Goal: Task Accomplishment & Management: Manage account settings

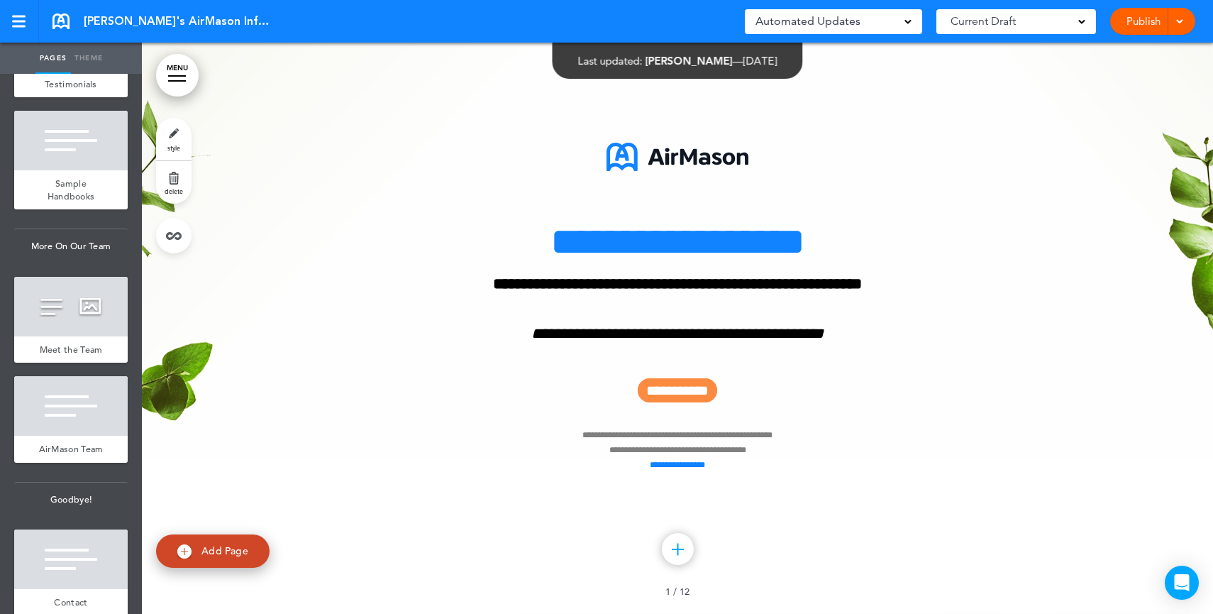
scroll to position [906, 0]
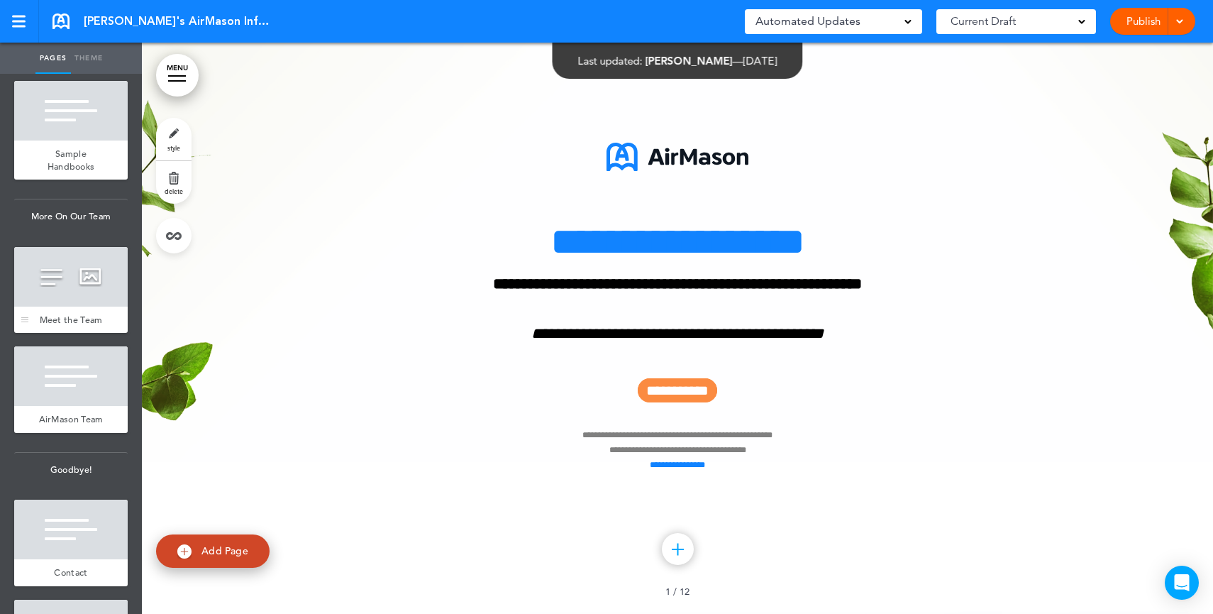
click at [62, 278] on div at bounding box center [70, 277] width 113 height 60
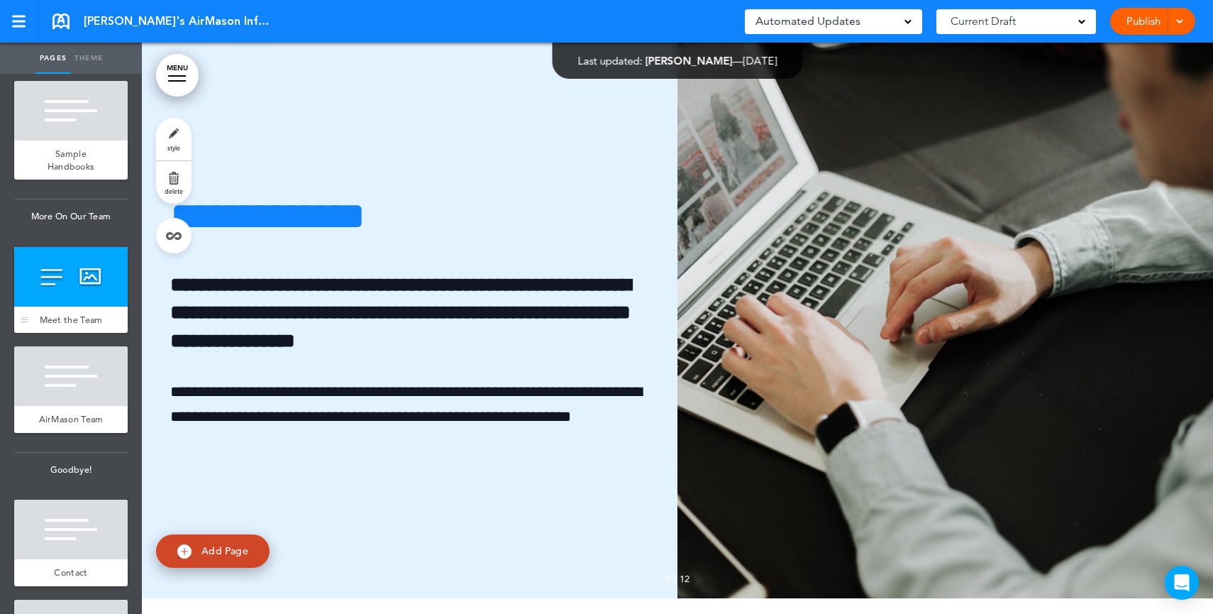
scroll to position [8016, 0]
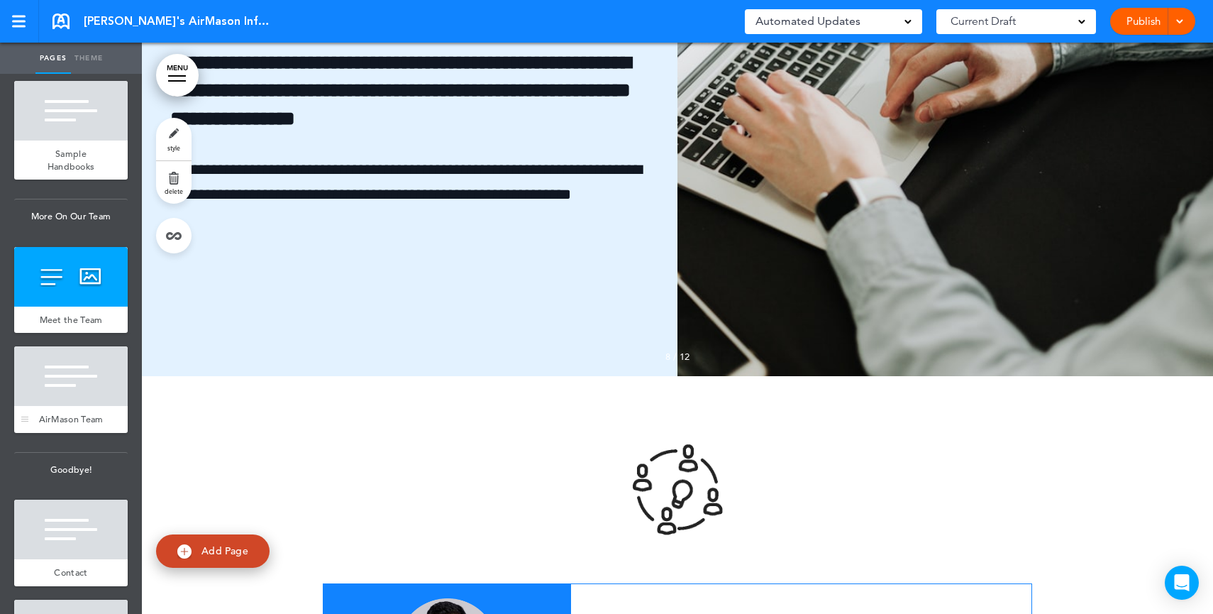
click at [44, 389] on div at bounding box center [70, 376] width 113 height 60
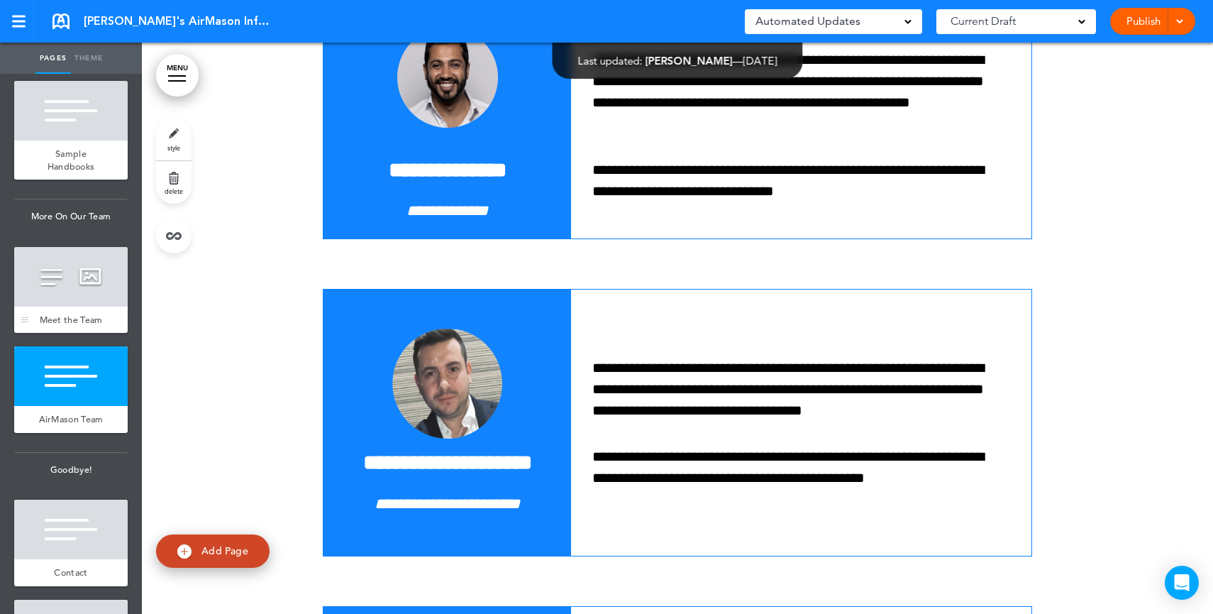
click at [74, 320] on div "Meet the Team" at bounding box center [70, 319] width 113 height 27
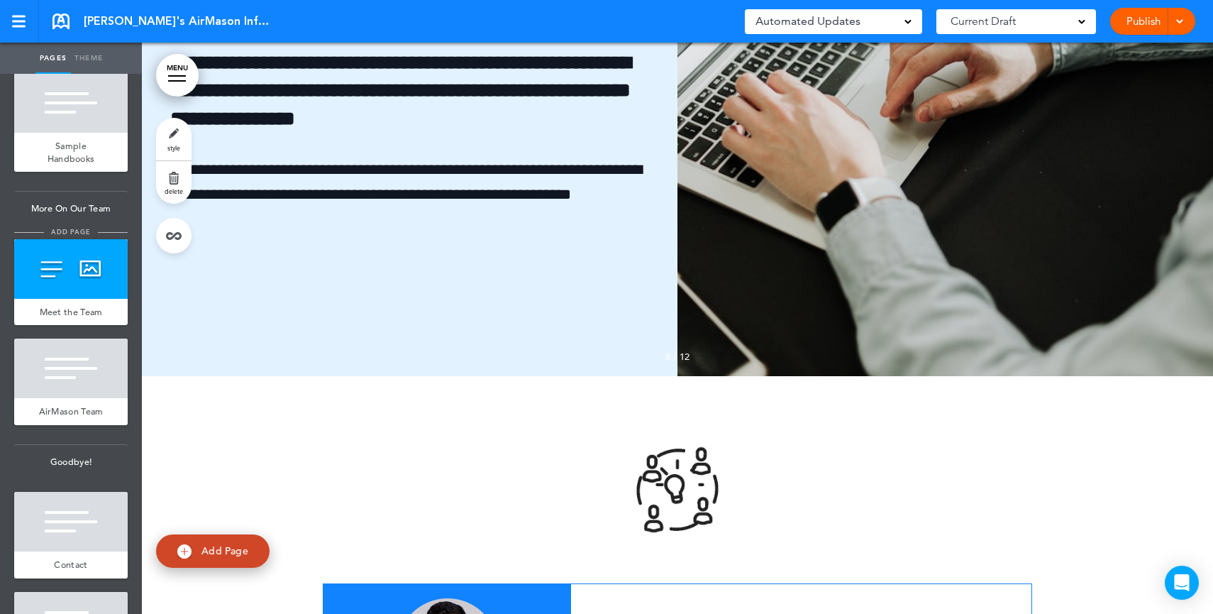
scroll to position [936, 0]
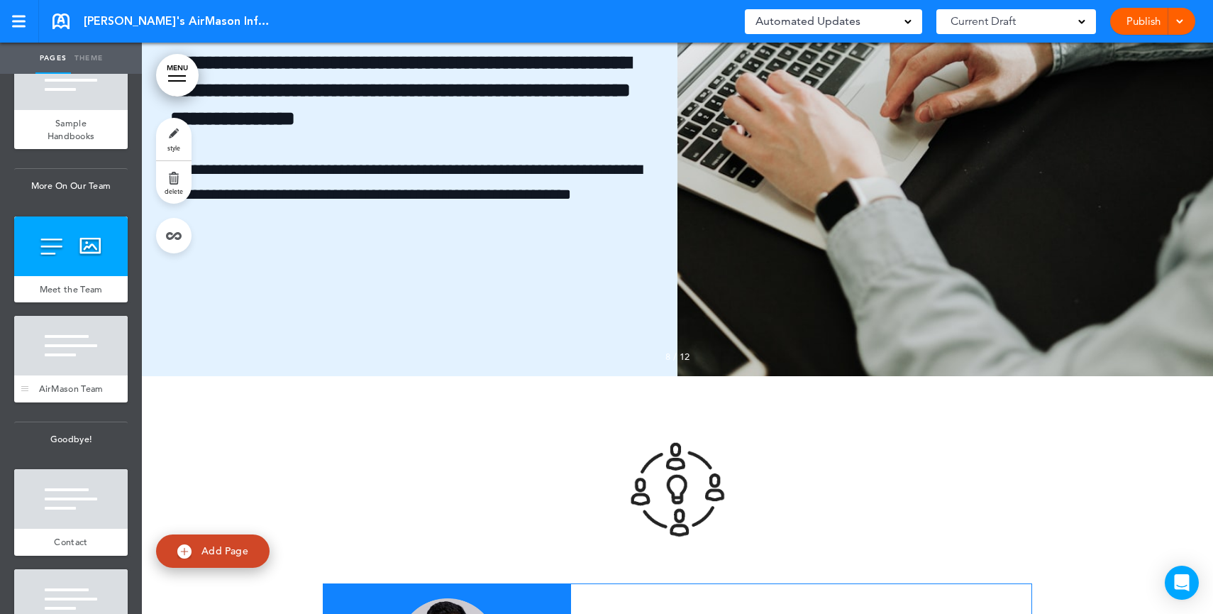
click at [56, 375] on div at bounding box center [70, 346] width 113 height 60
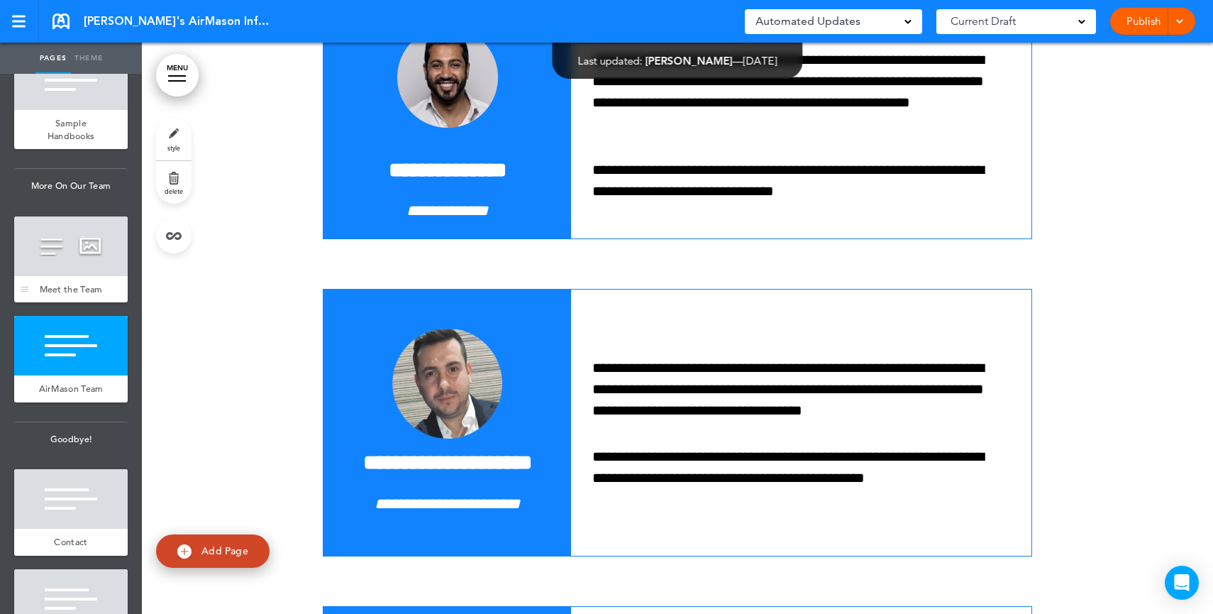
click at [57, 295] on span "Meet the Team" at bounding box center [71, 289] width 63 height 12
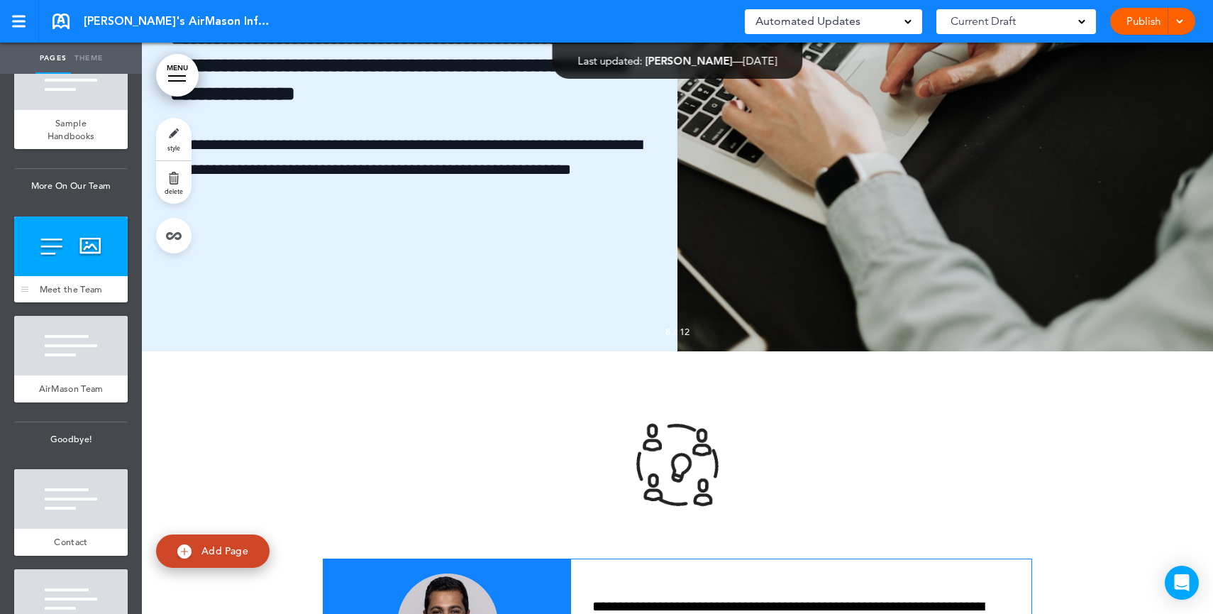
scroll to position [8016, 0]
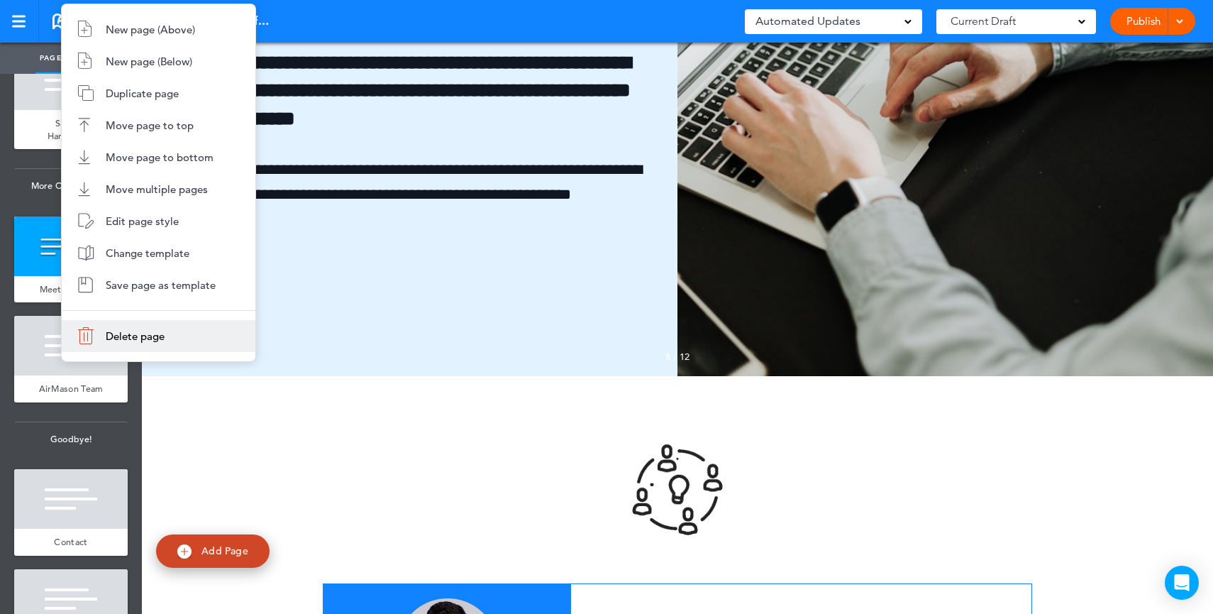
click at [114, 346] on li "Delete page" at bounding box center [159, 336] width 194 height 32
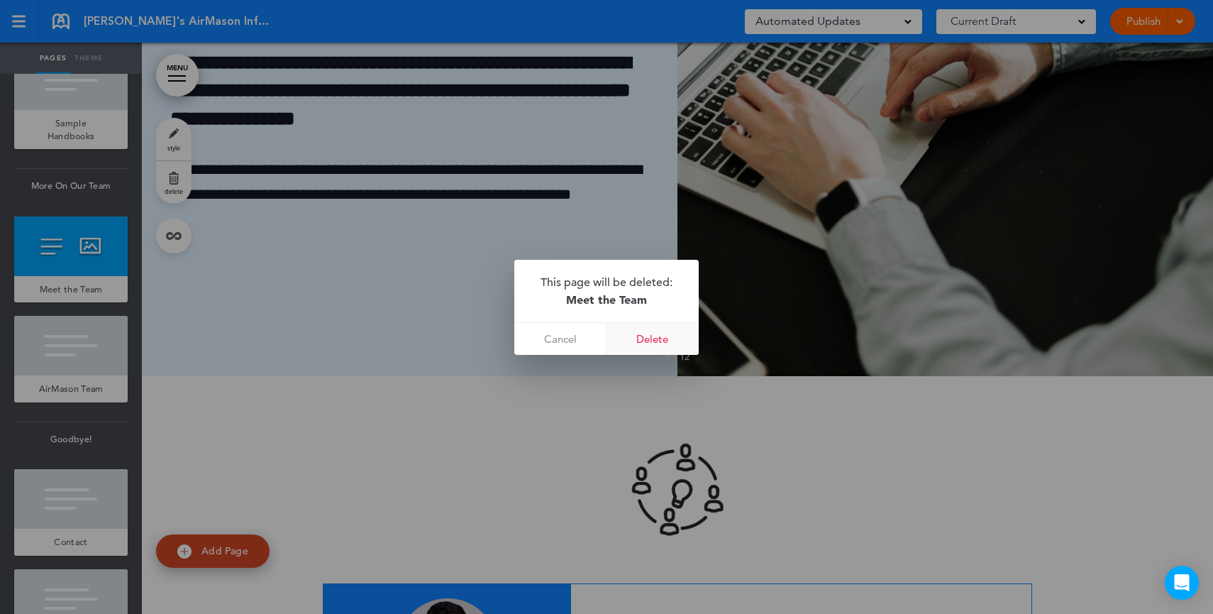
click at [650, 334] on link "Delete" at bounding box center [652, 339] width 92 height 32
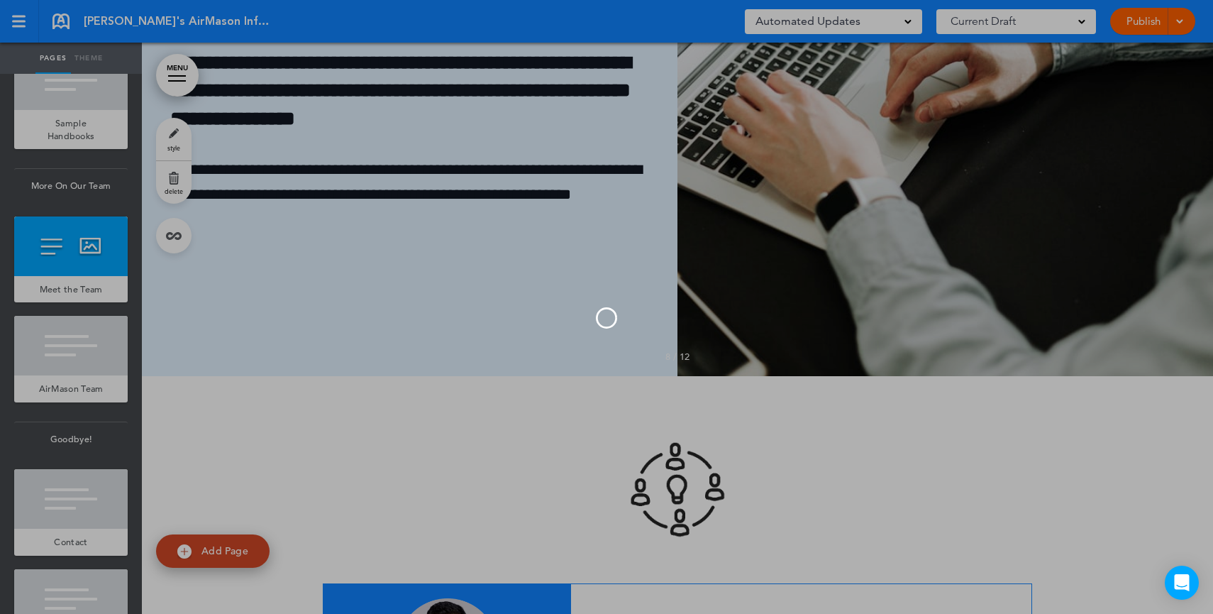
scroll to position [7445, 0]
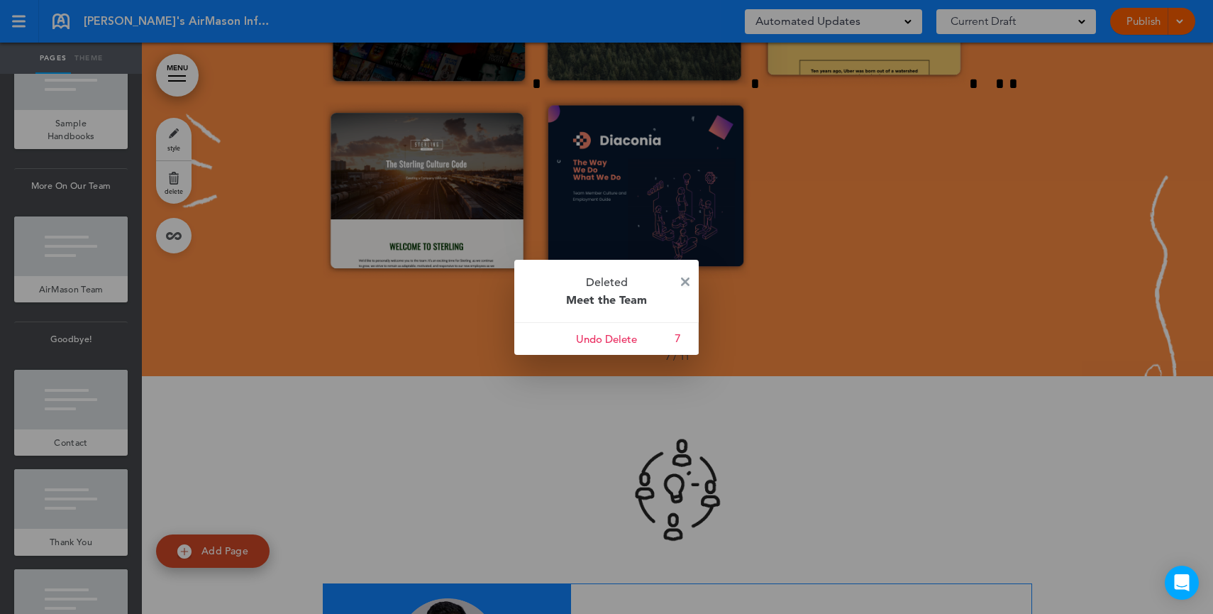
click at [688, 279] on img at bounding box center [685, 281] width 9 height 9
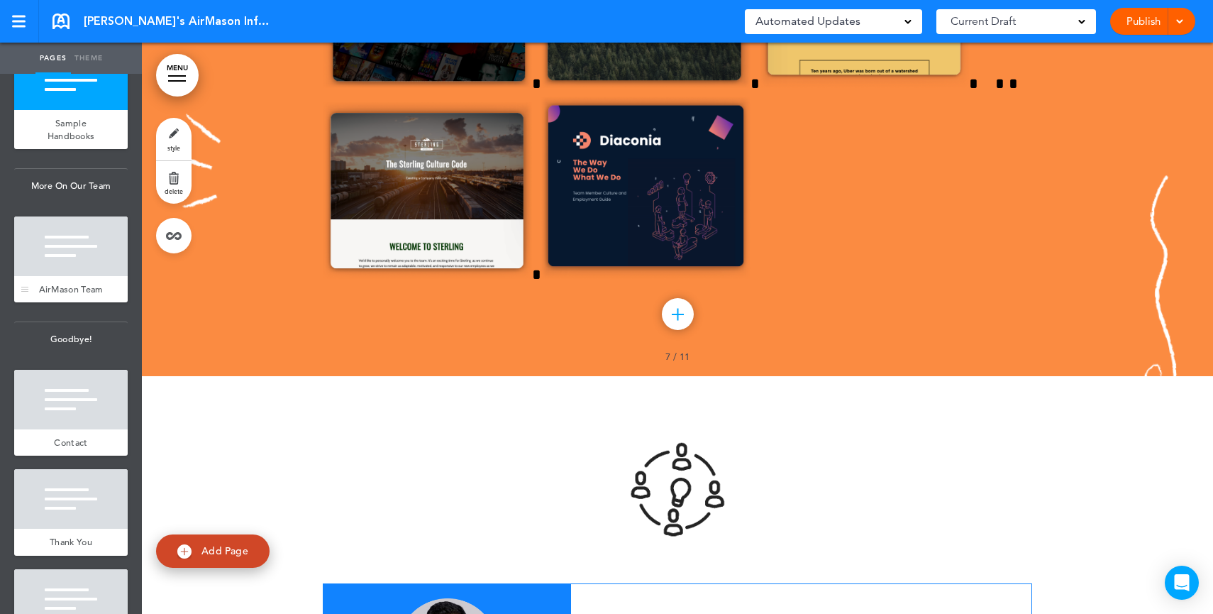
click at [69, 276] on div at bounding box center [70, 246] width 113 height 60
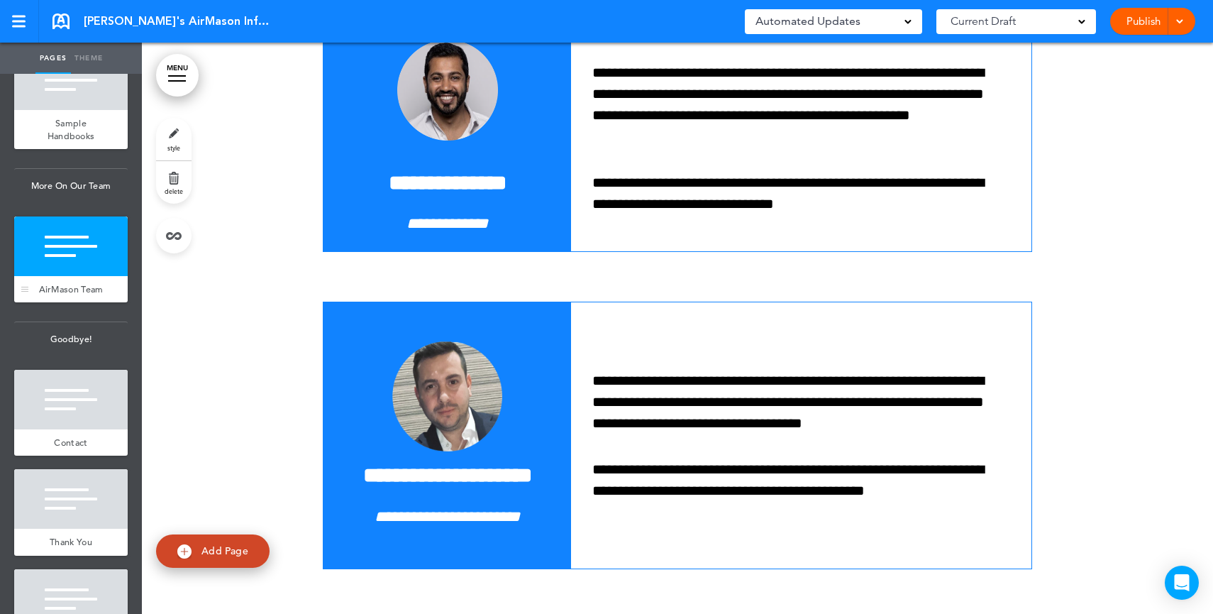
scroll to position [8016, 0]
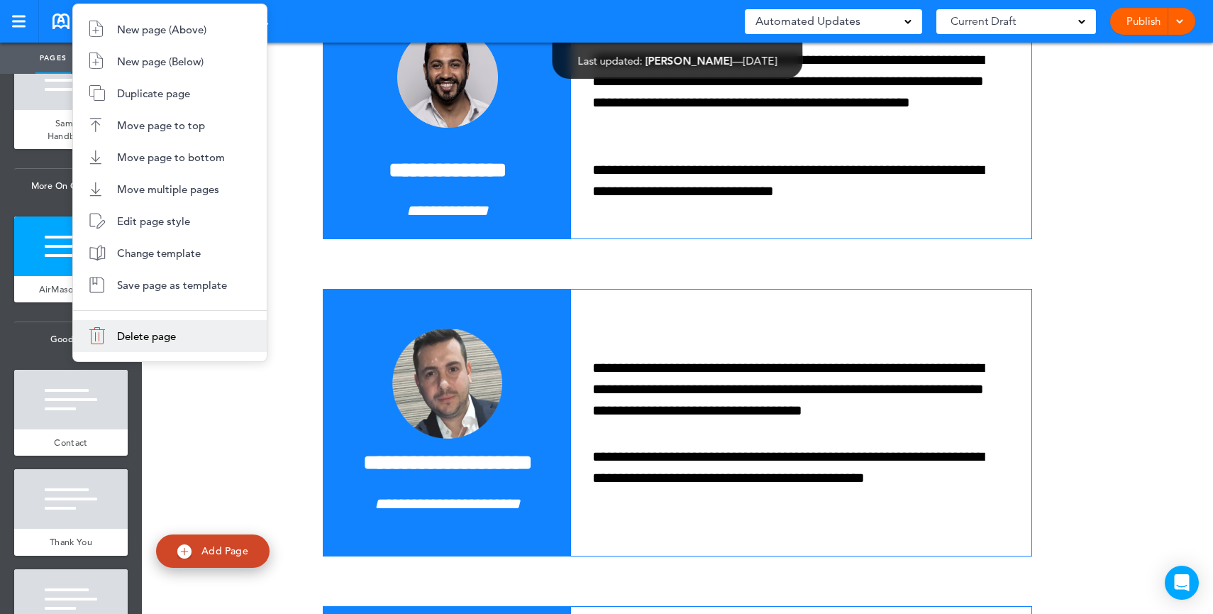
click at [127, 338] on span "Delete page" at bounding box center [146, 335] width 59 height 13
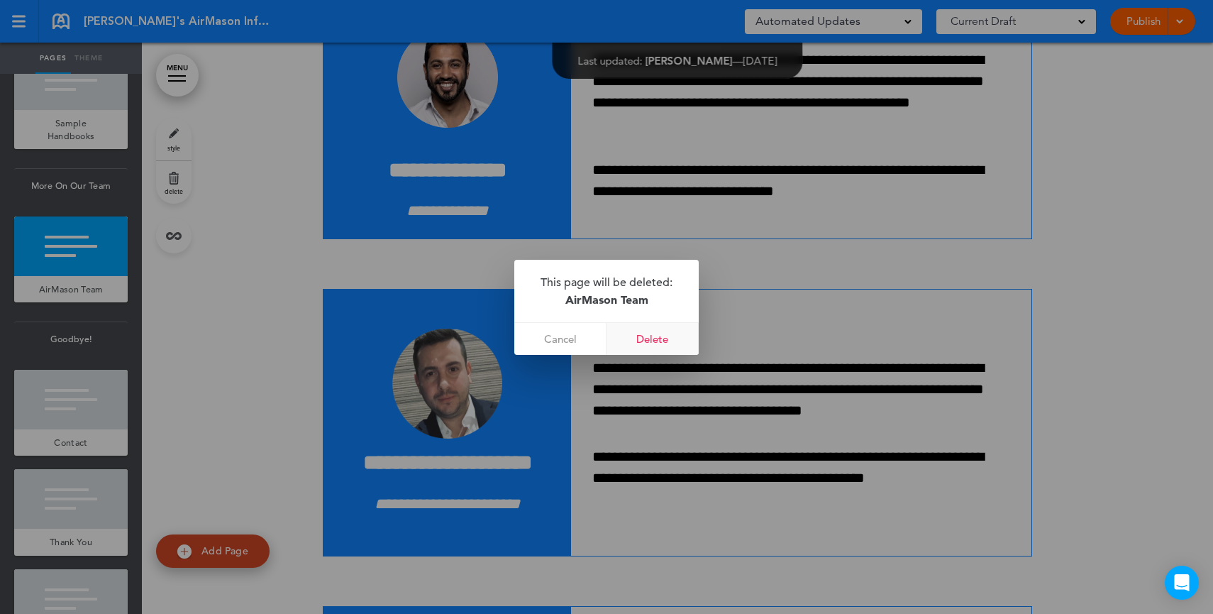
click at [674, 345] on link "Delete" at bounding box center [652, 339] width 92 height 32
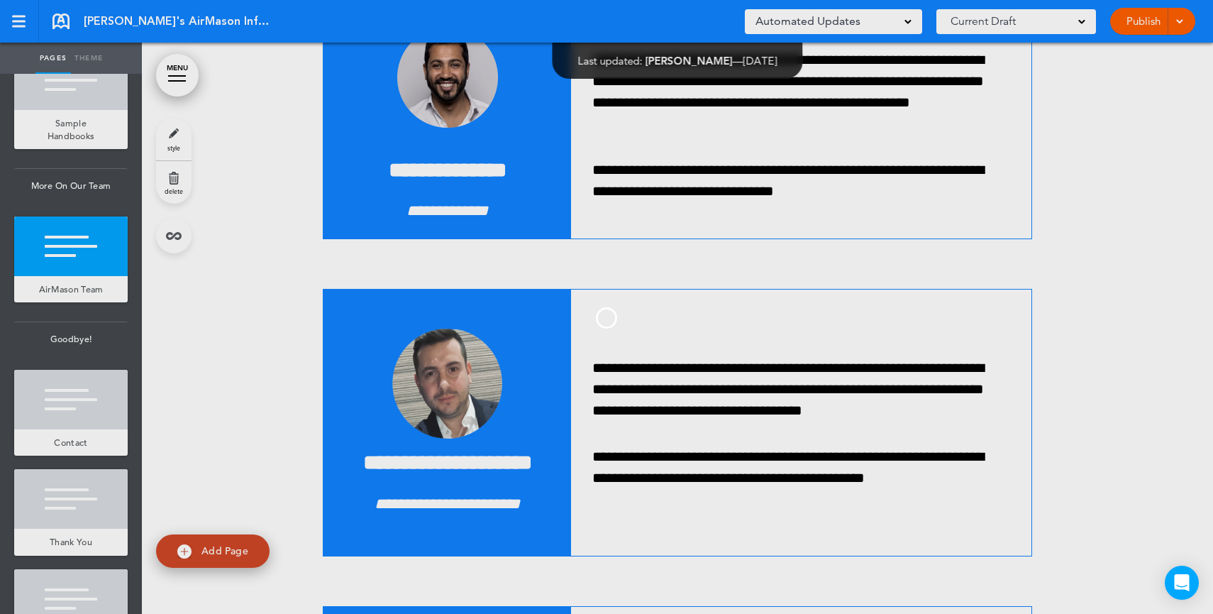
scroll to position [906, 0]
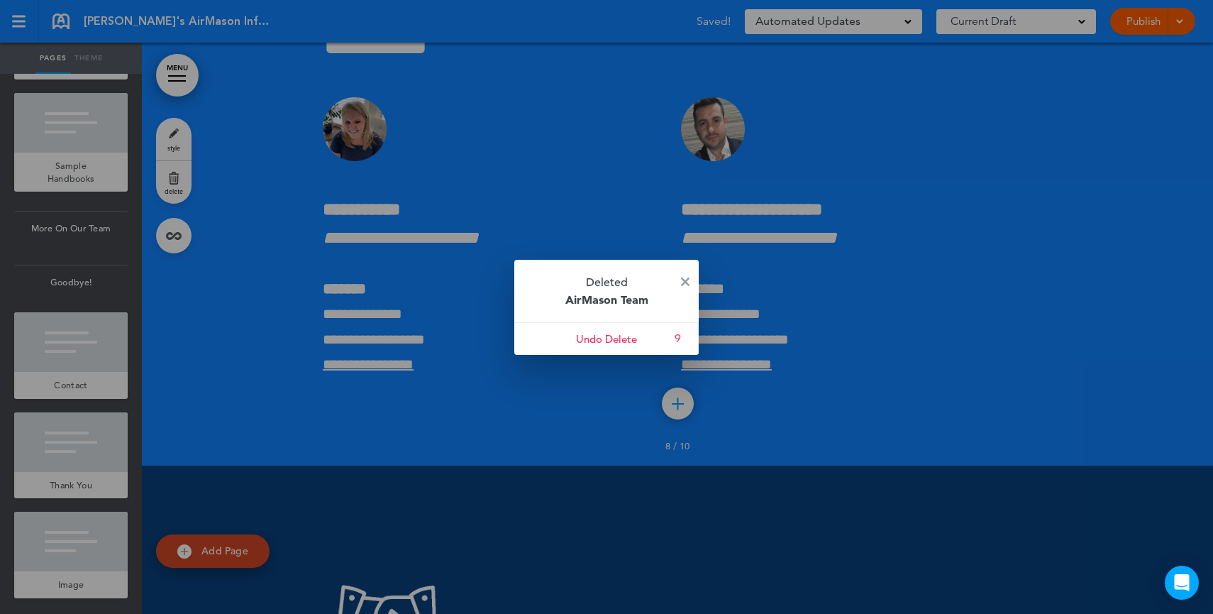
click at [690, 281] on p "Deleted AirMason Team" at bounding box center [606, 291] width 184 height 62
click at [690, 279] on p "Deleted AirMason Team" at bounding box center [606, 291] width 184 height 62
click at [688, 279] on img at bounding box center [685, 281] width 9 height 9
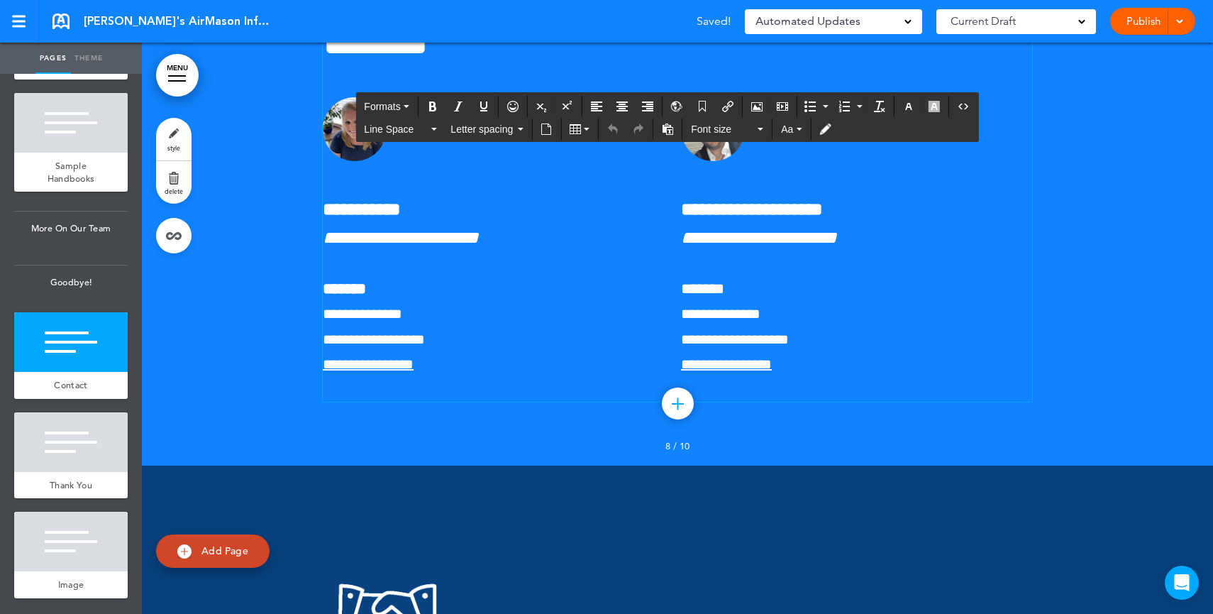
click at [721, 161] on img at bounding box center [713, 129] width 64 height 64
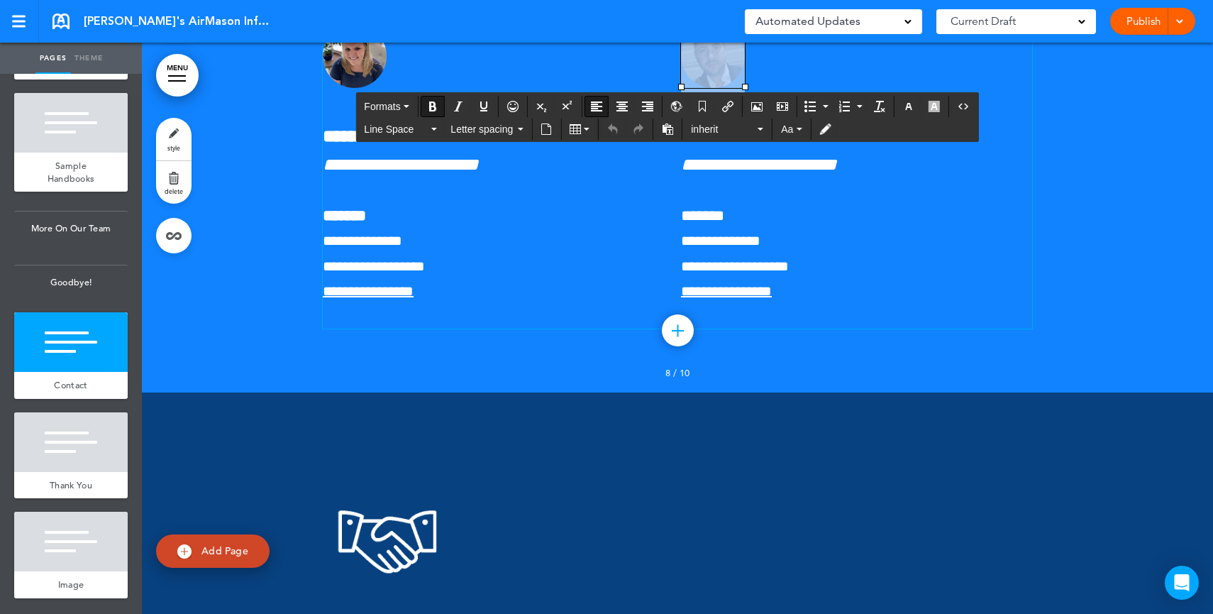
scroll to position [8151, 0]
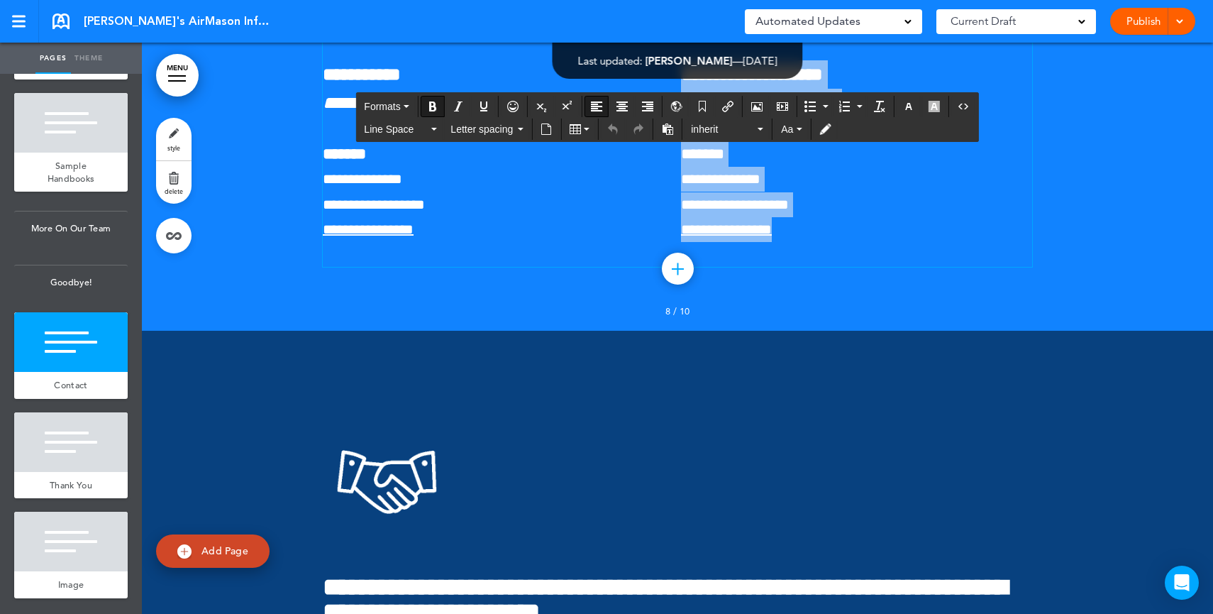
drag, startPoint x: 844, startPoint y: 478, endPoint x: 685, endPoint y: 222, distance: 301.4
click at [685, 222] on div "**********" at bounding box center [856, 114] width 351 height 304
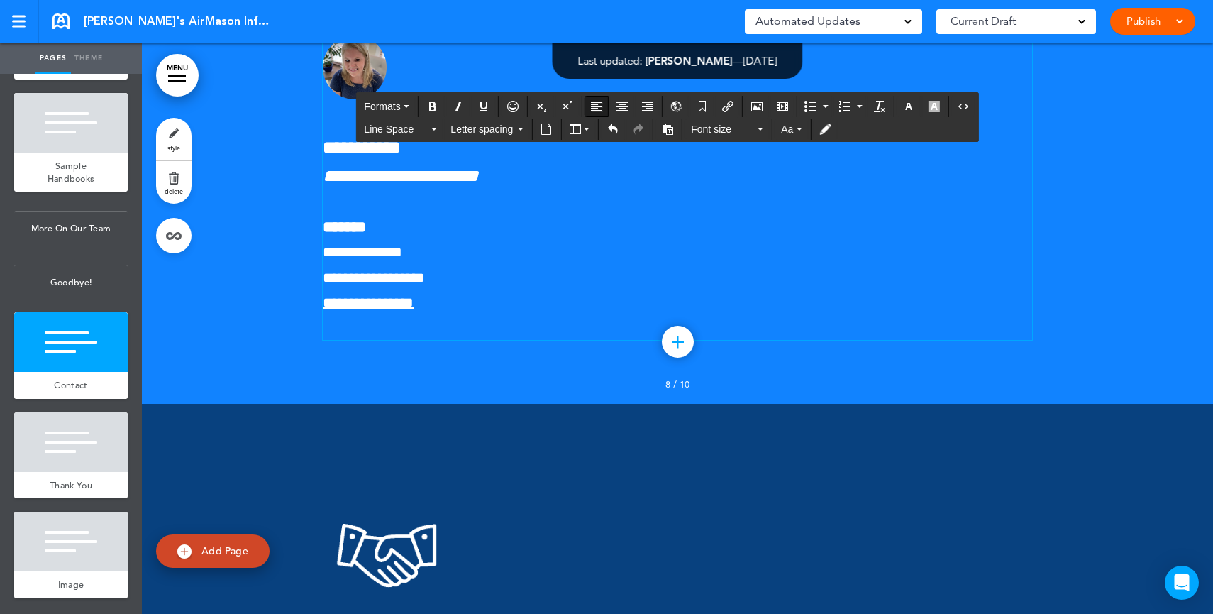
scroll to position [8077, 0]
click at [796, 340] on div at bounding box center [856, 188] width 351 height 304
drag, startPoint x: 438, startPoint y: 411, endPoint x: 379, endPoint y: 412, distance: 58.9
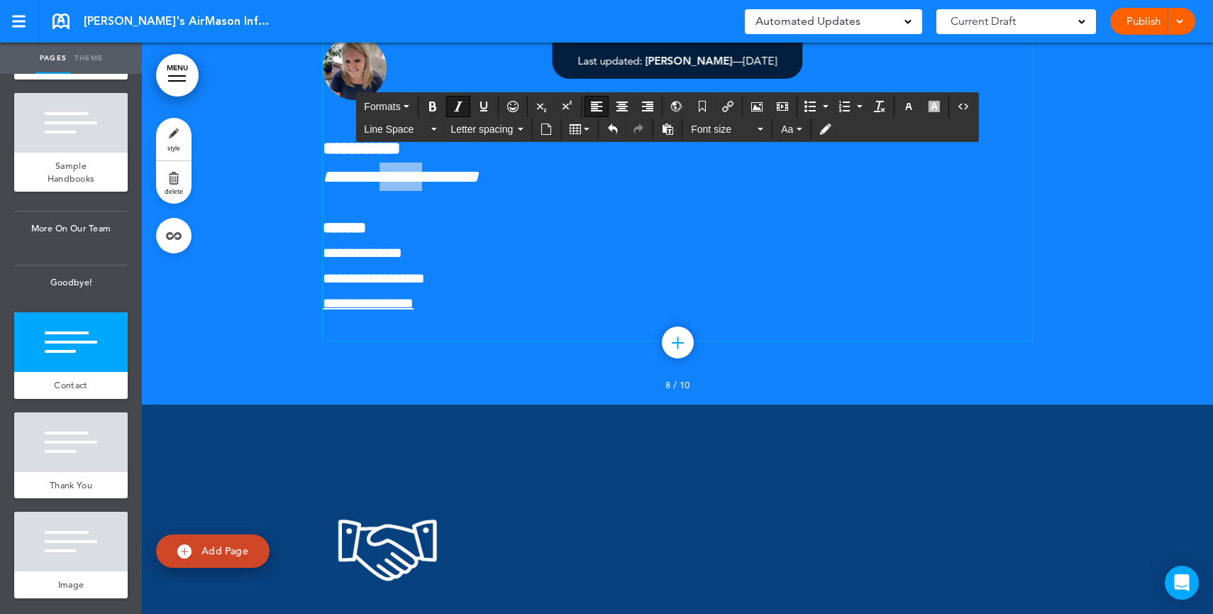
click at [379, 185] on span "**********" at bounding box center [401, 176] width 156 height 18
click at [470, 340] on div "**********" at bounding box center [498, 188] width 351 height 304
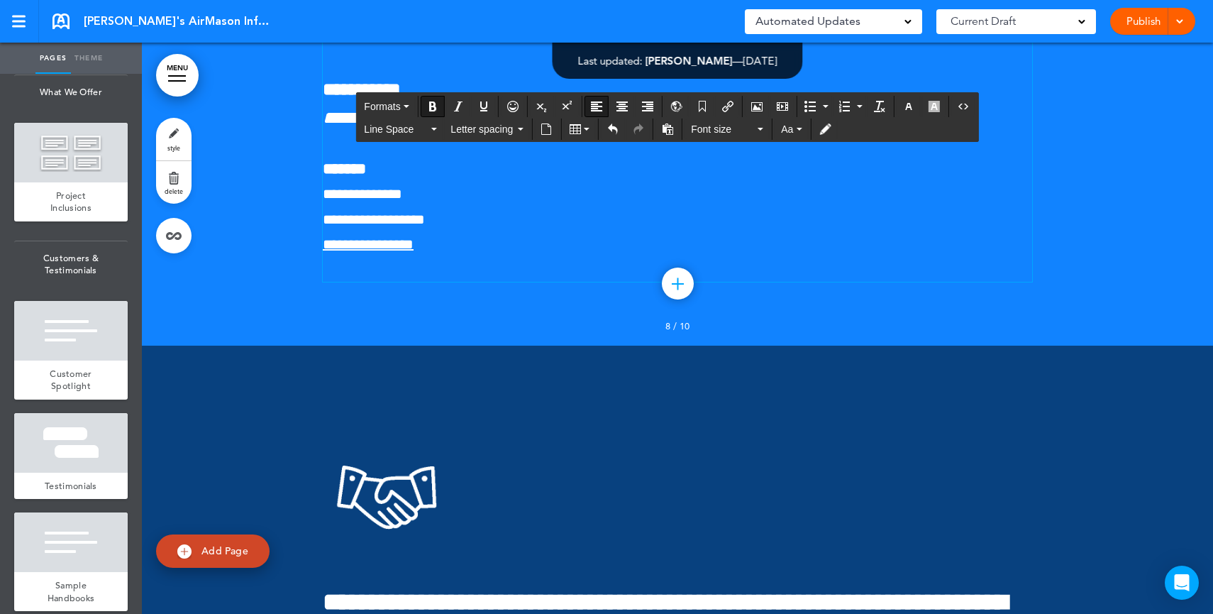
scroll to position [0, 0]
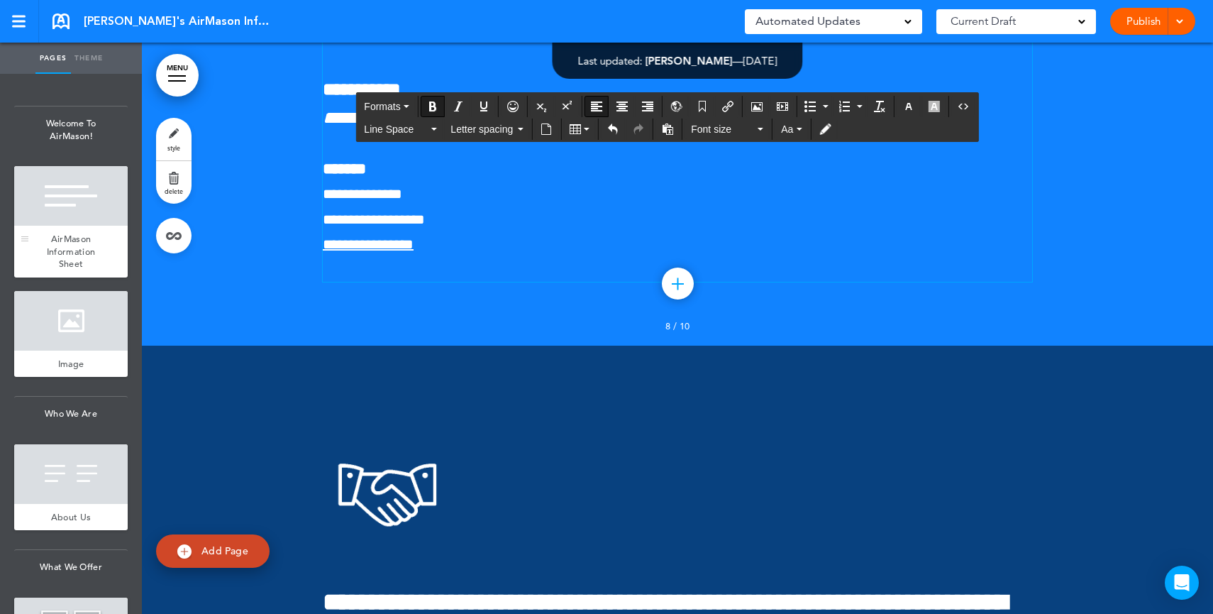
click at [55, 218] on div at bounding box center [70, 196] width 113 height 60
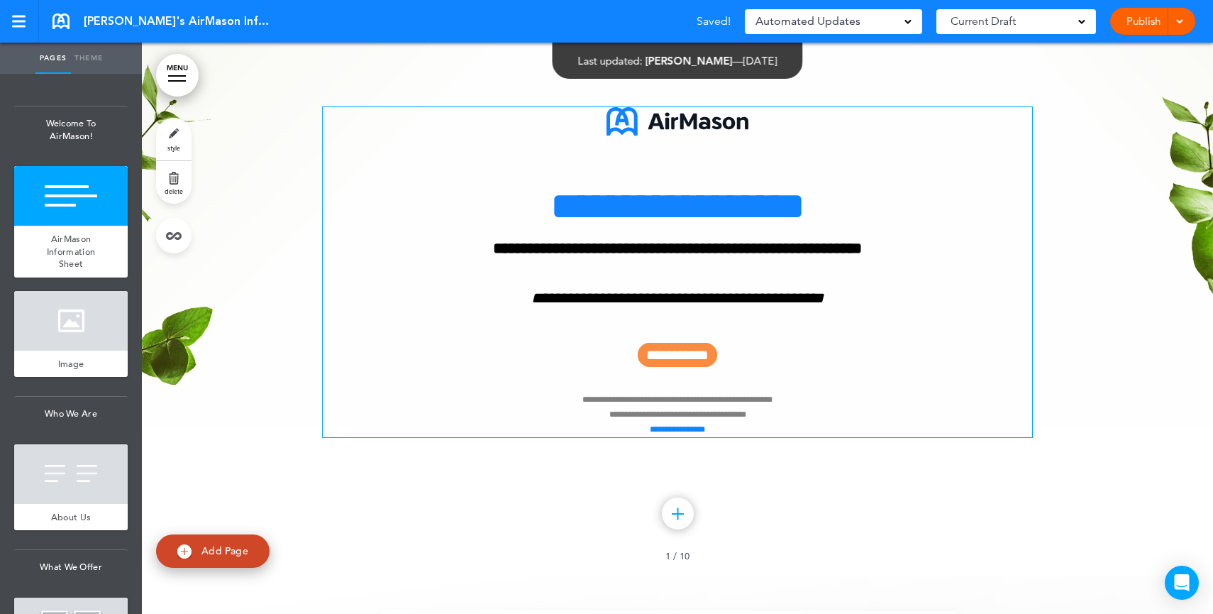
scroll to position [43, 0]
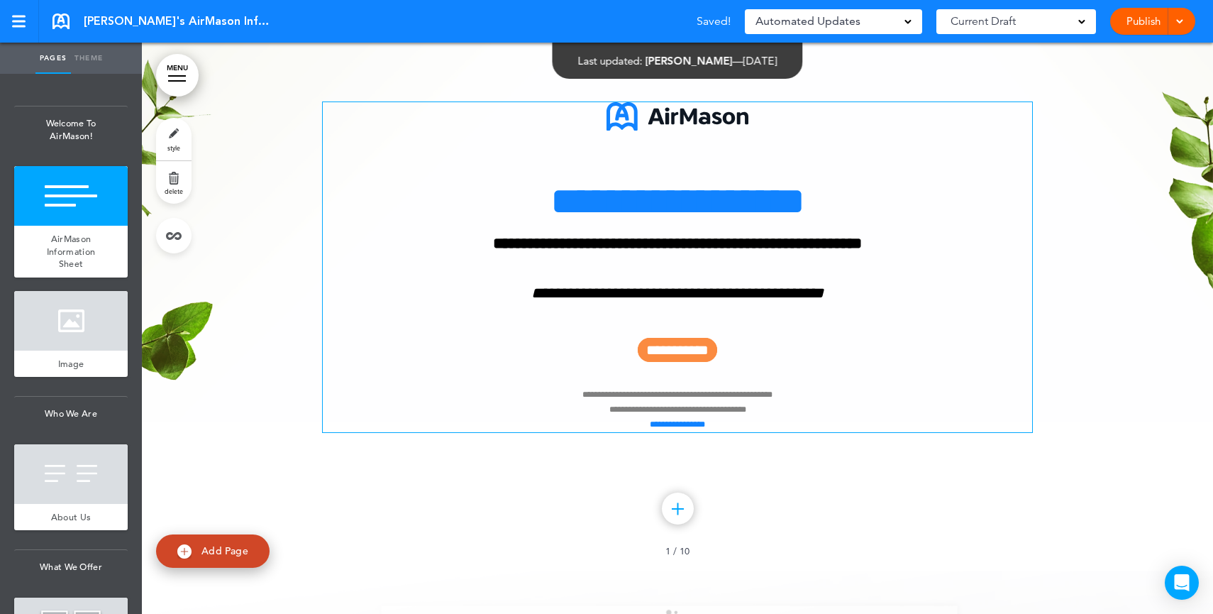
click at [751, 294] on em "**********" at bounding box center [677, 293] width 292 height 16
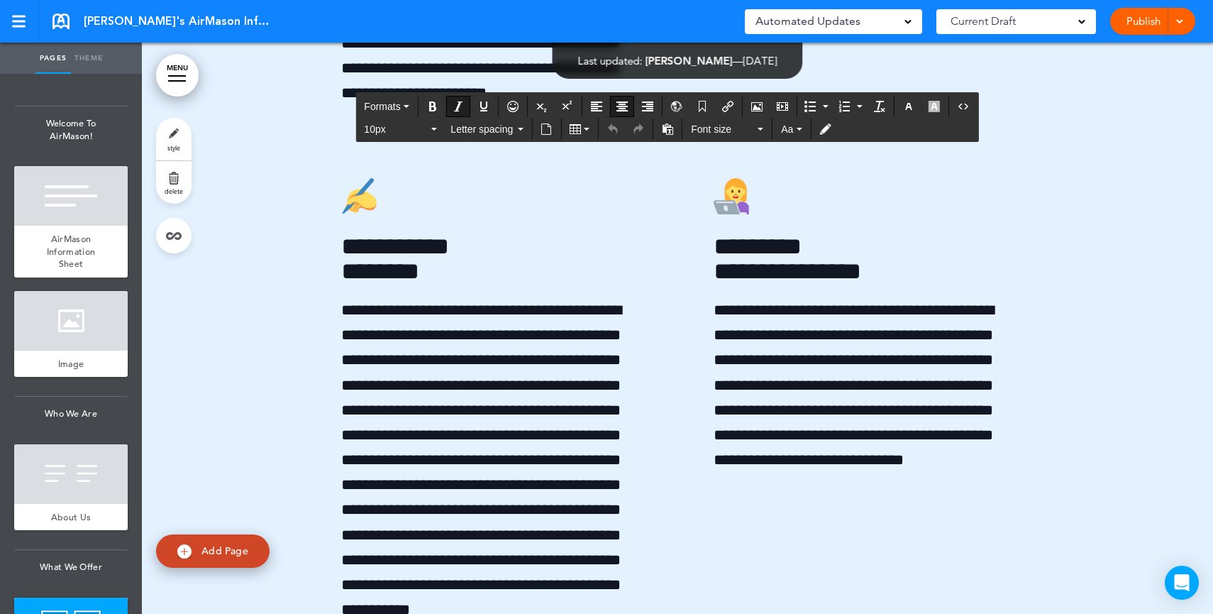
scroll to position [3657, 0]
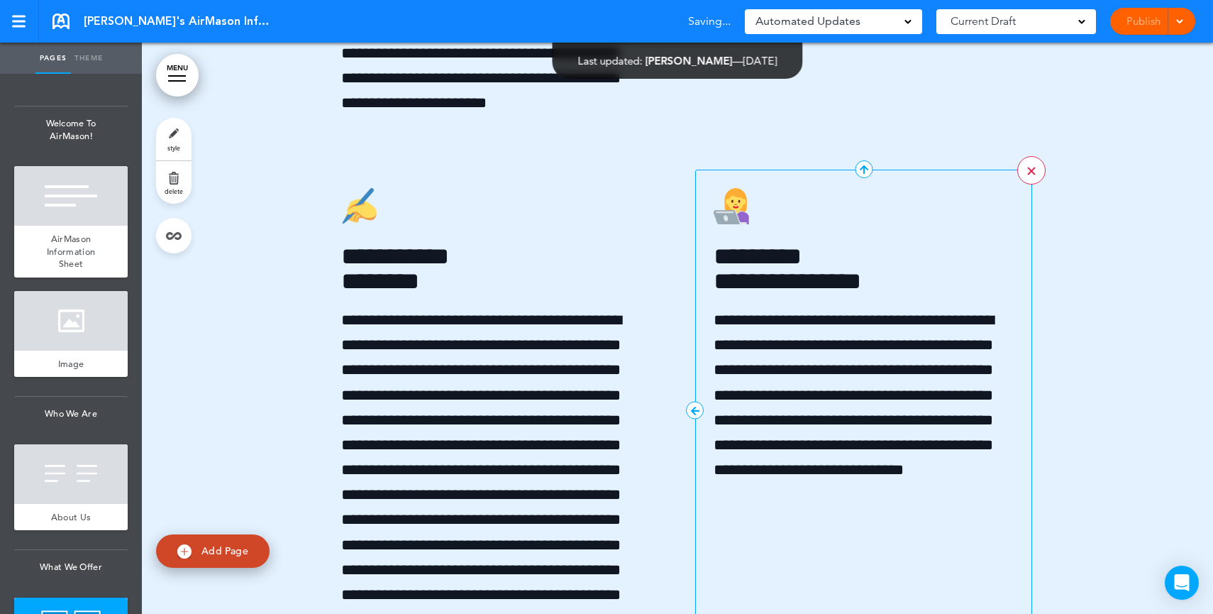
click at [1021, 184] on link ">" at bounding box center [1031, 170] width 28 height 28
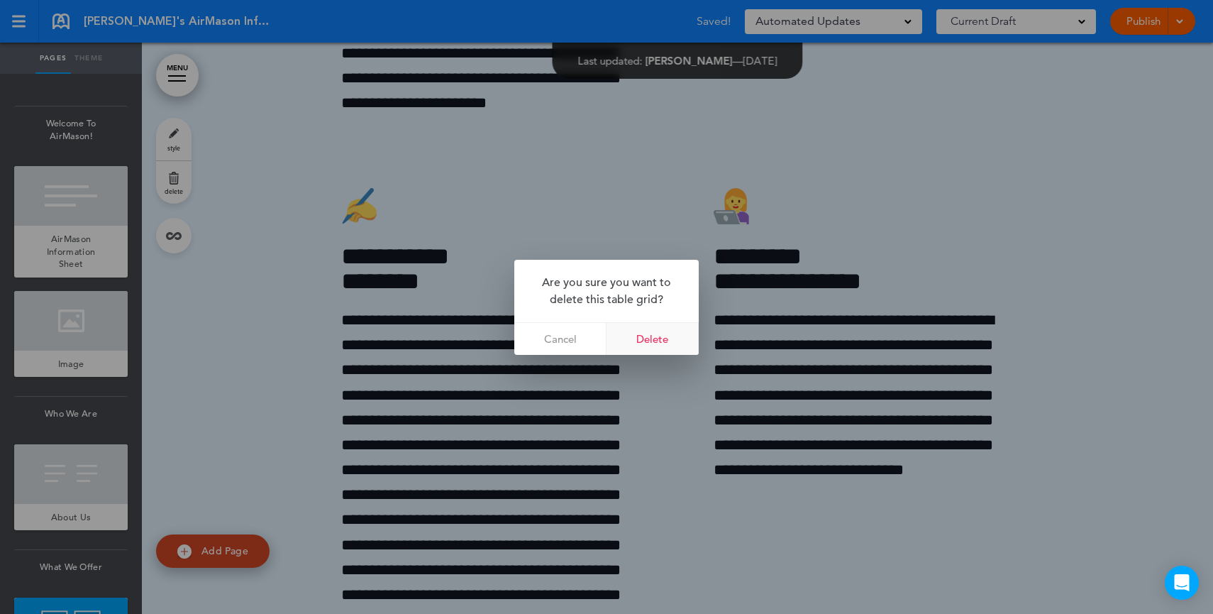
click at [680, 336] on link "Delete" at bounding box center [652, 339] width 92 height 32
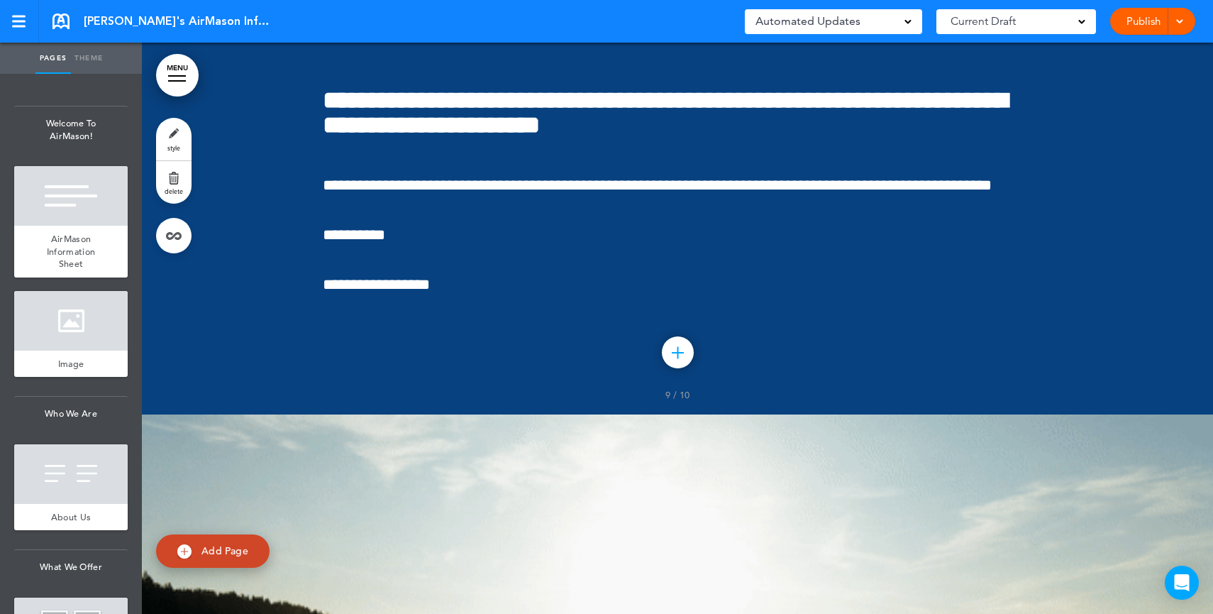
scroll to position [8332, 0]
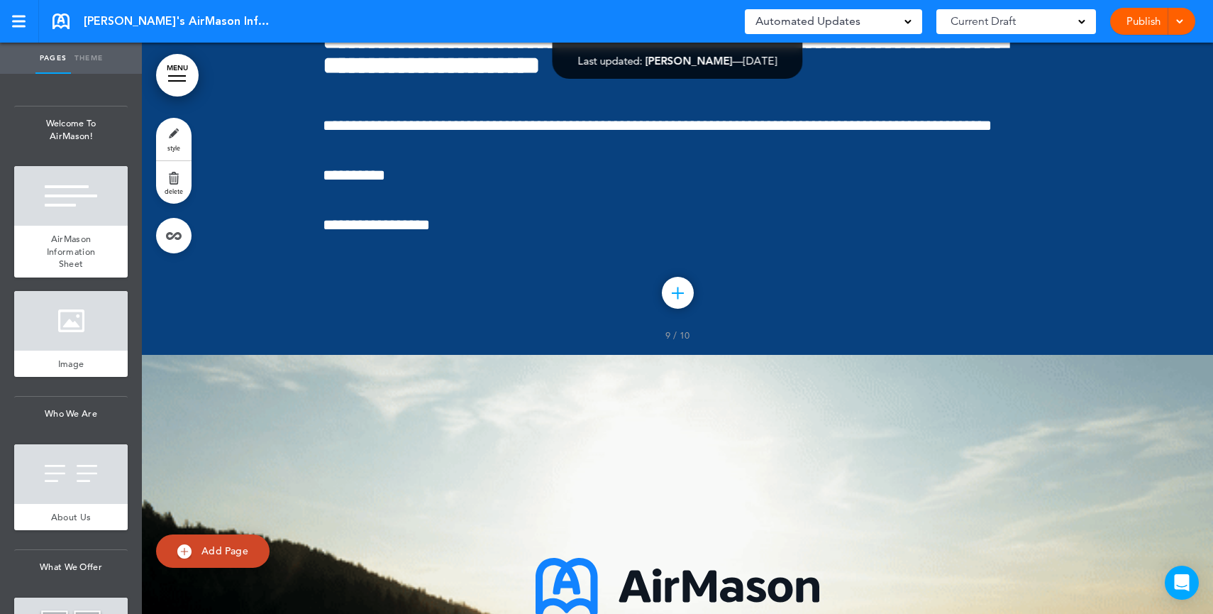
click at [1135, 23] on link "Publish" at bounding box center [1143, 21] width 45 height 27
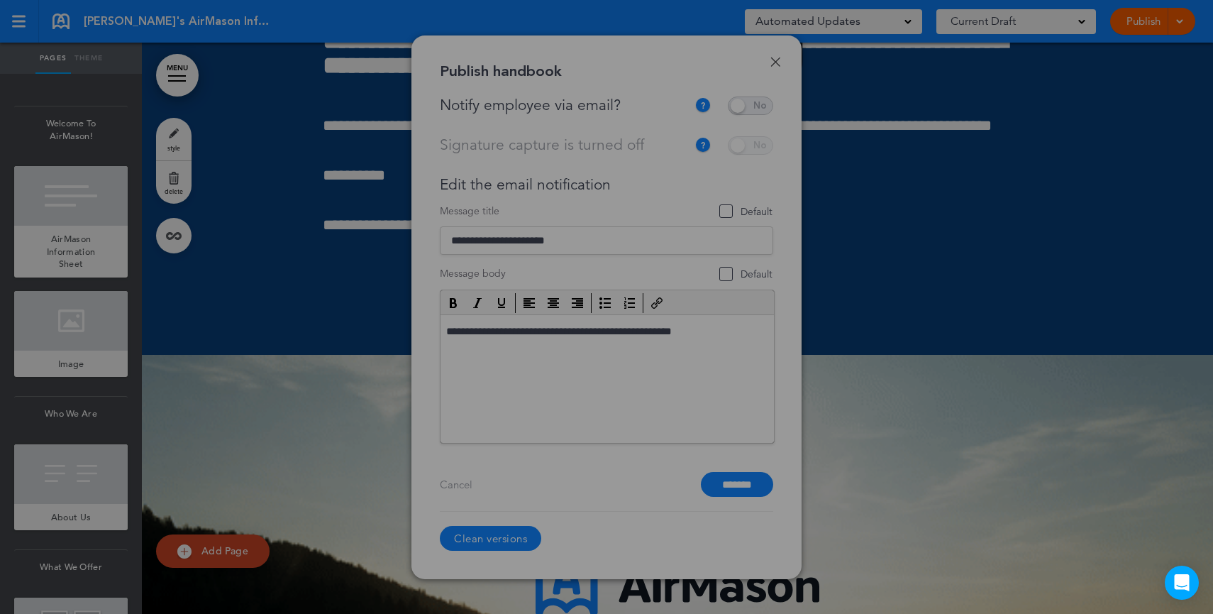
scroll to position [0, 0]
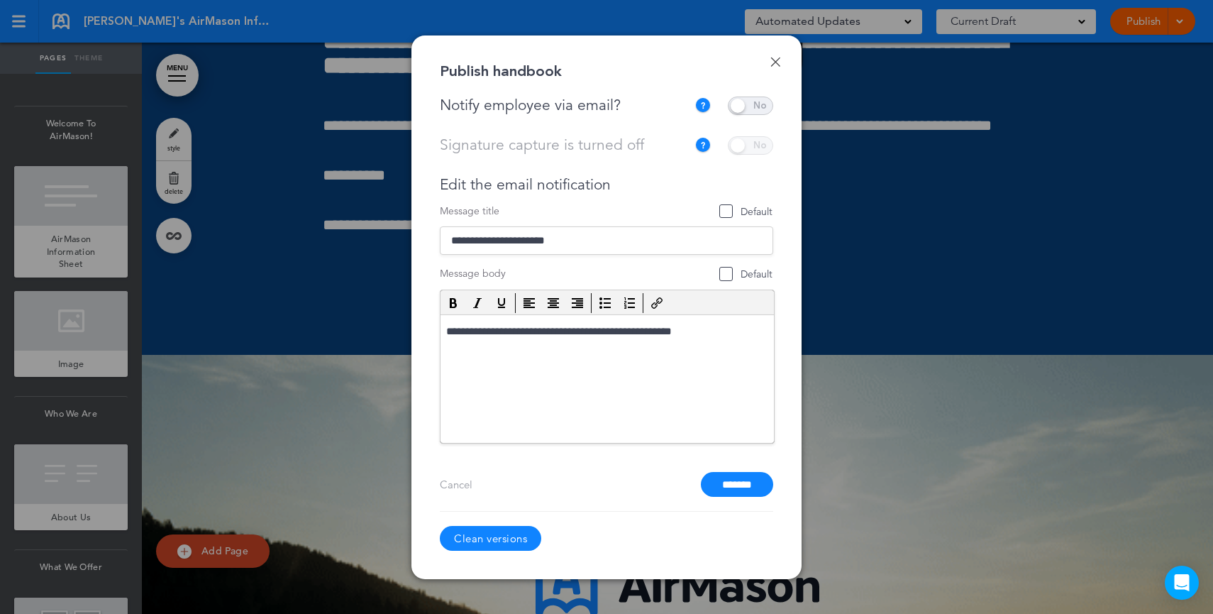
click at [750, 104] on span at bounding box center [750, 105] width 45 height 18
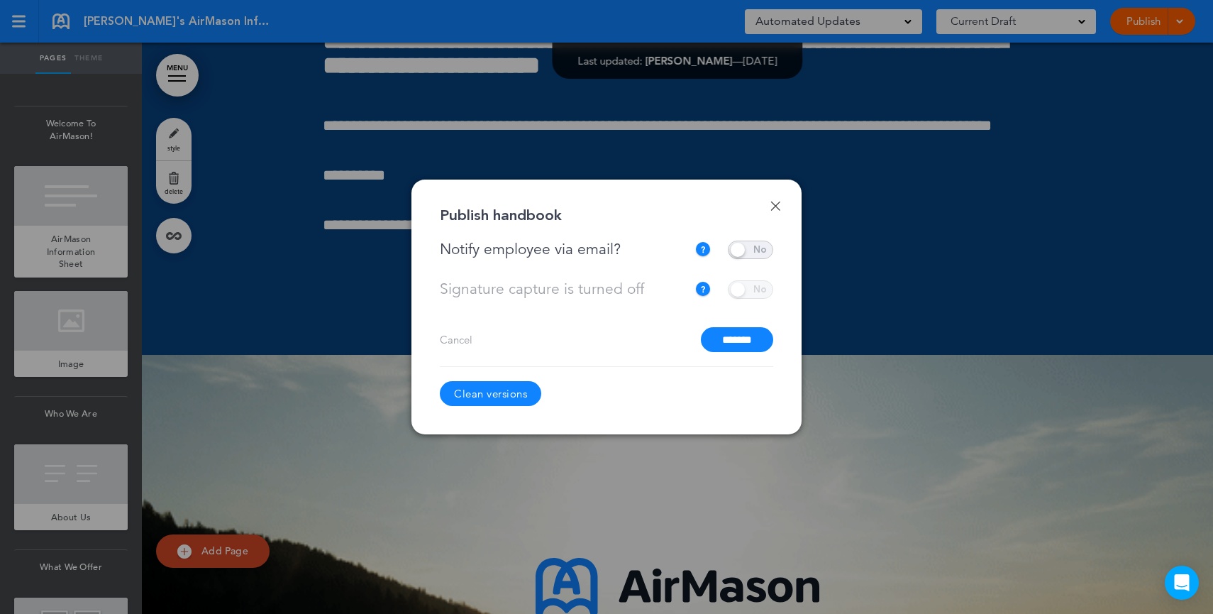
click at [757, 342] on input "*******" at bounding box center [737, 339] width 72 height 25
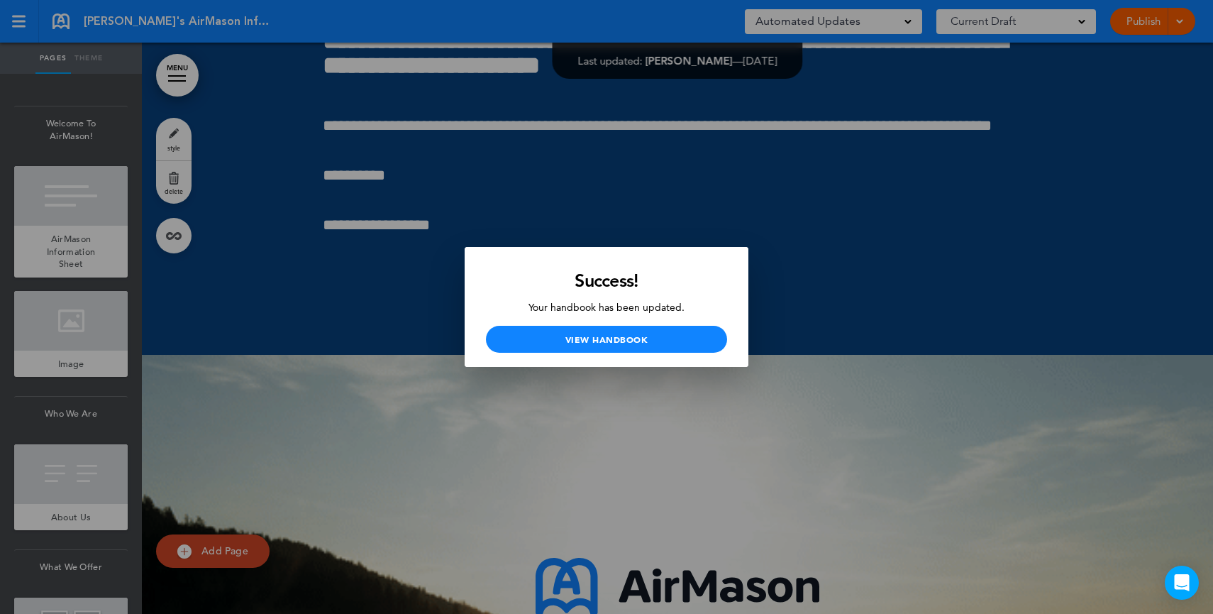
click at [56, 277] on div at bounding box center [606, 307] width 1213 height 614
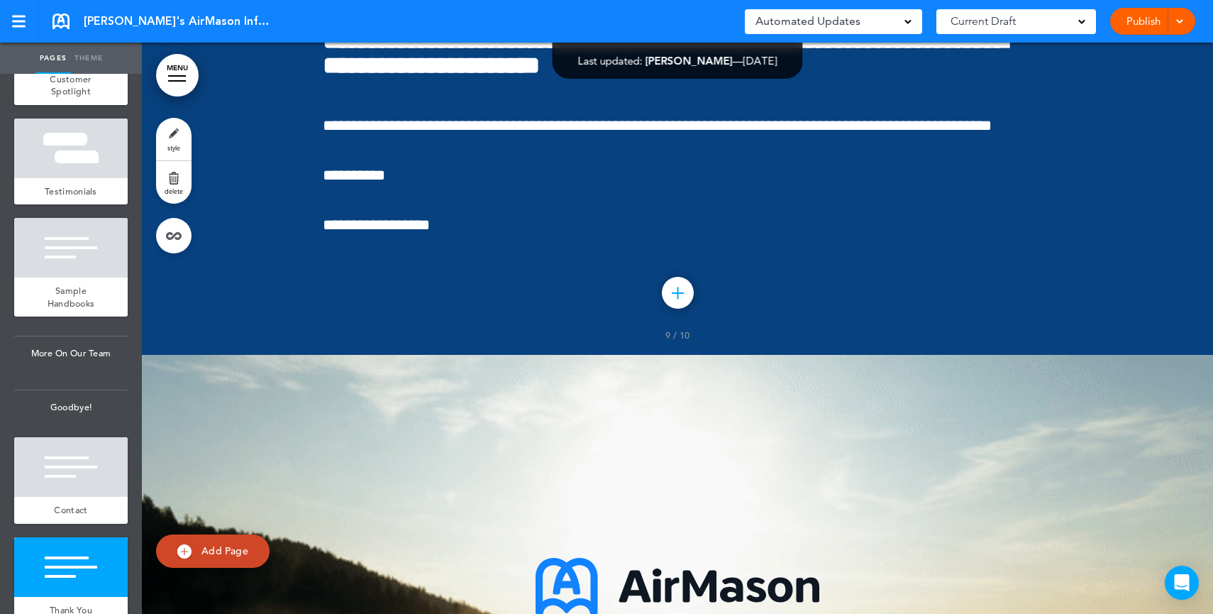
scroll to position [837, 0]
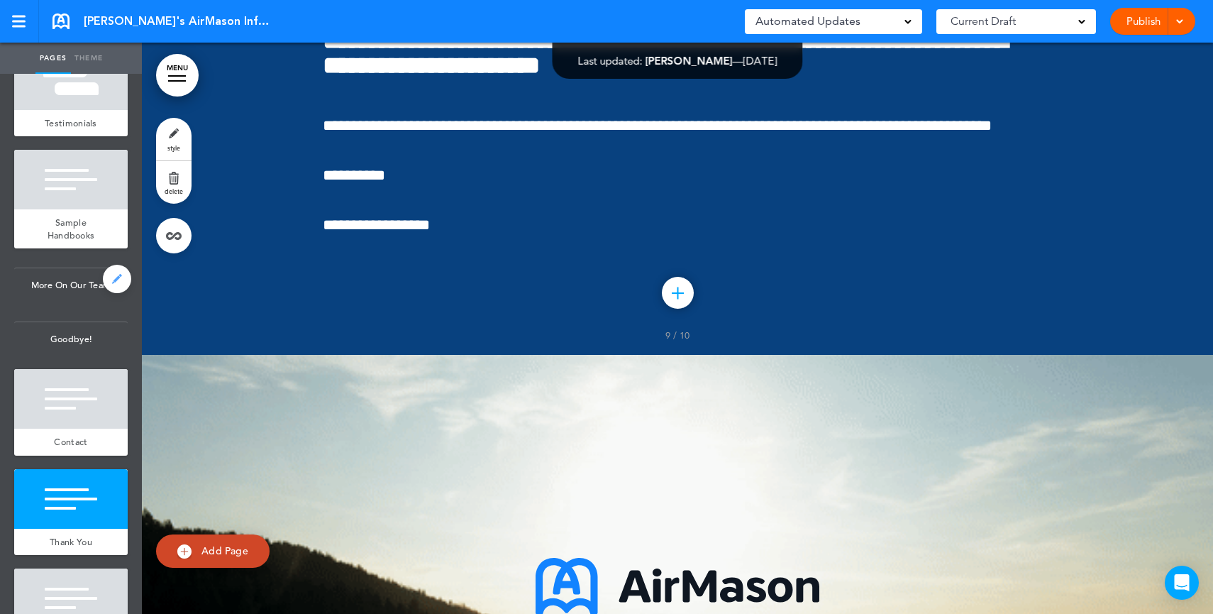
click at [104, 282] on link at bounding box center [117, 279] width 28 height 28
type input "**********"
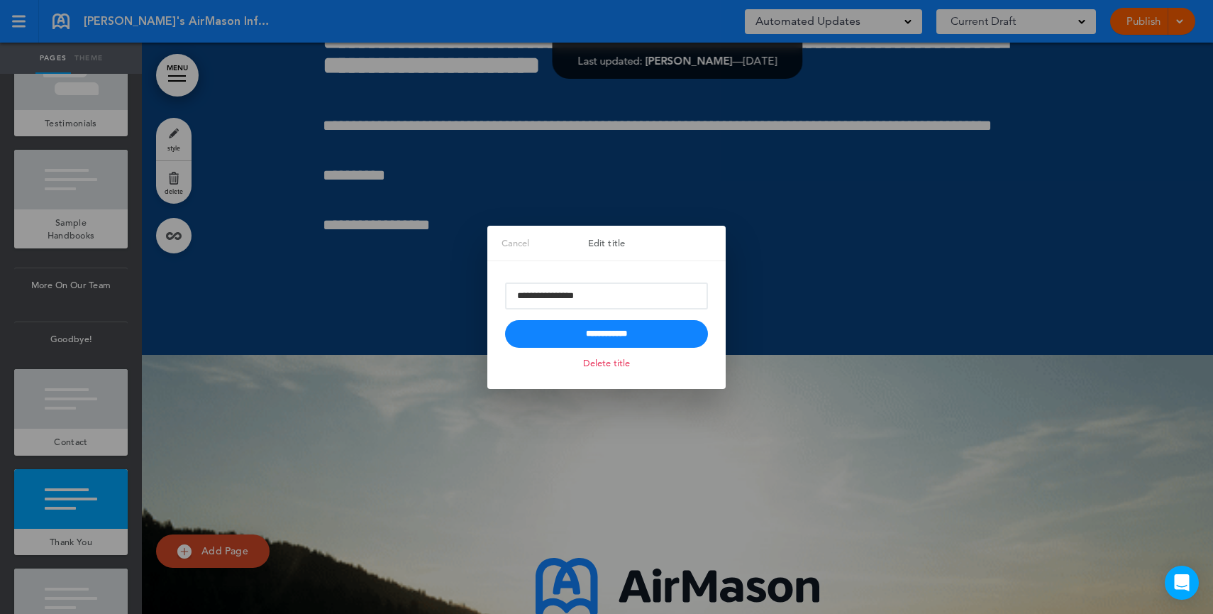
click at [603, 366] on link "Delete title" at bounding box center [607, 363] width 54 height 16
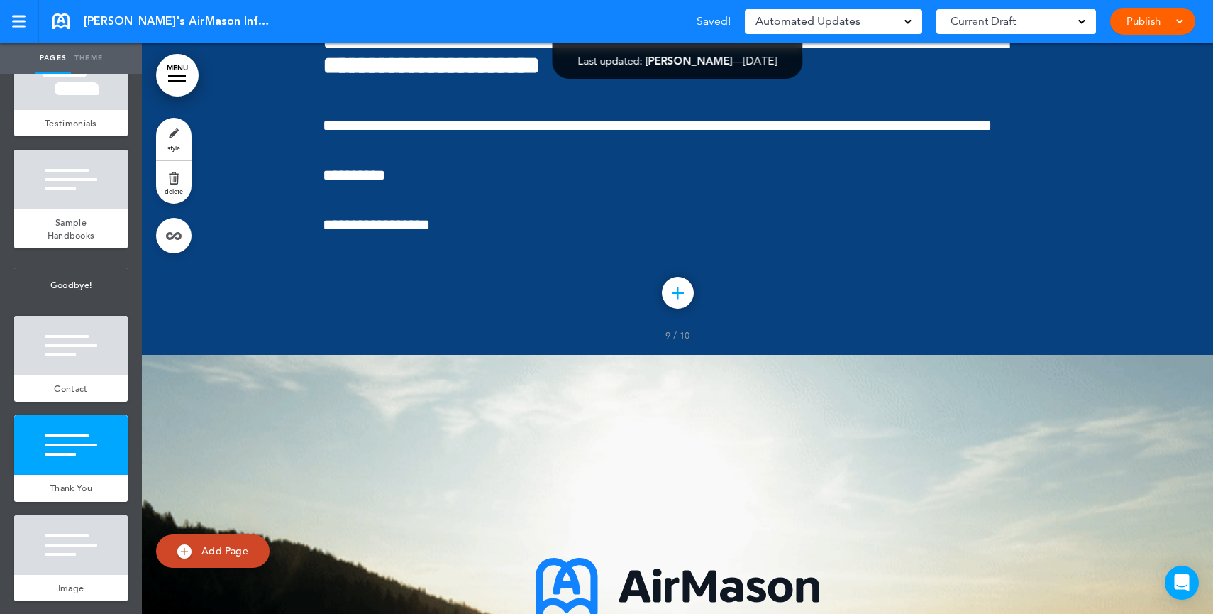
click at [1131, 18] on link "Publish" at bounding box center [1143, 21] width 45 height 27
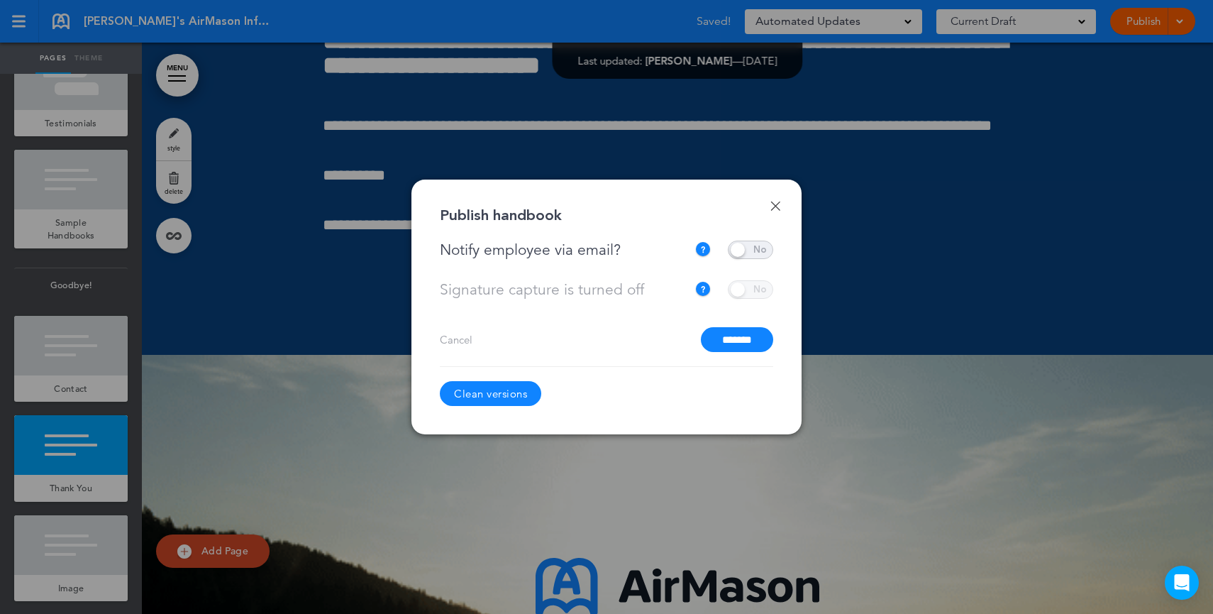
click at [751, 340] on input "*******" at bounding box center [737, 339] width 72 height 25
